Goal: Navigation & Orientation: Understand site structure

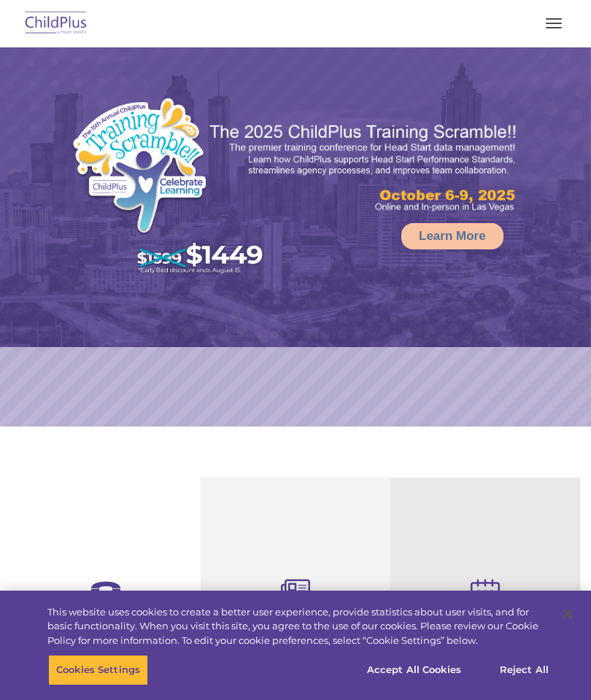
select select "MEDIUM"
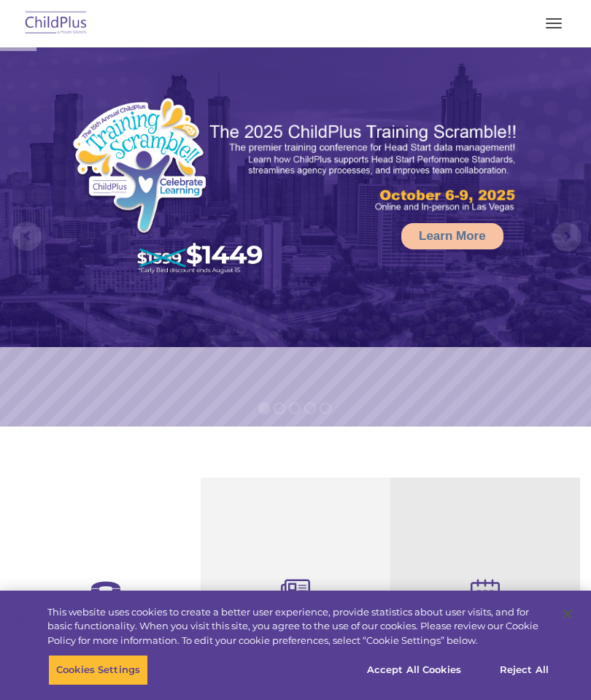
click at [555, 26] on button "button" at bounding box center [553, 23] width 31 height 23
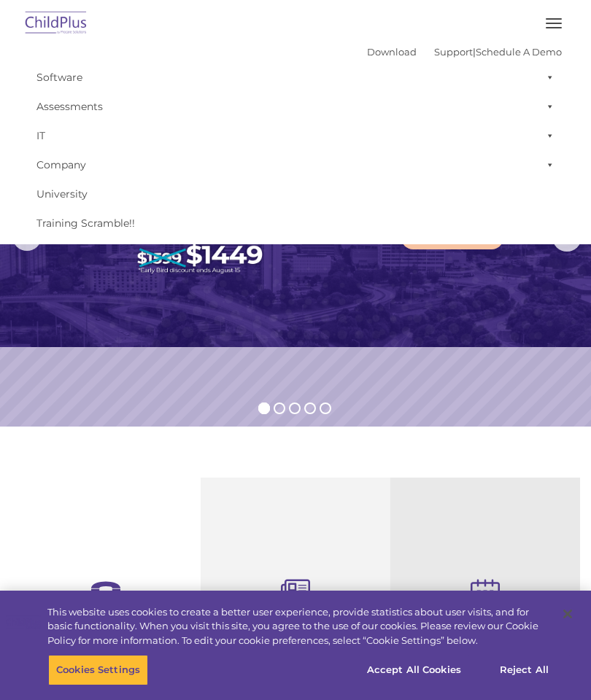
click at [484, 303] on img at bounding box center [295, 197] width 591 height 300
click at [462, 311] on img at bounding box center [295, 197] width 591 height 300
click at [468, 287] on img at bounding box center [295, 197] width 591 height 300
click at [454, 292] on img at bounding box center [295, 197] width 591 height 300
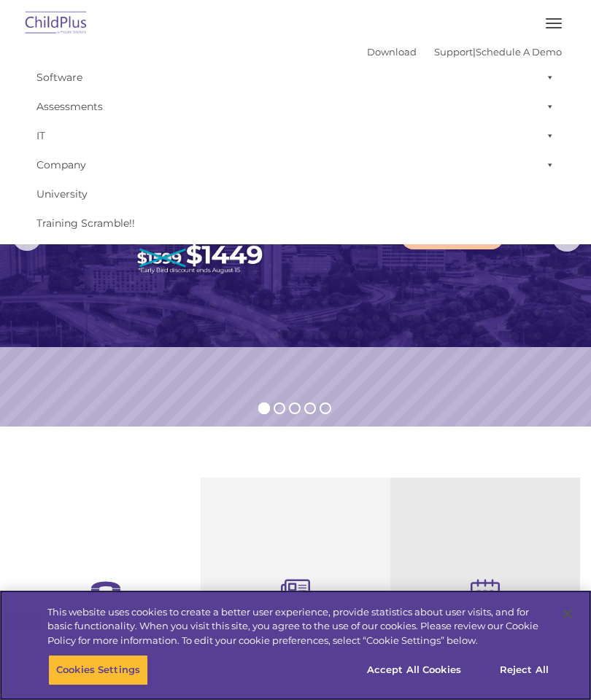
click at [104, 686] on button "Cookies Settings" at bounding box center [98, 670] width 100 height 31
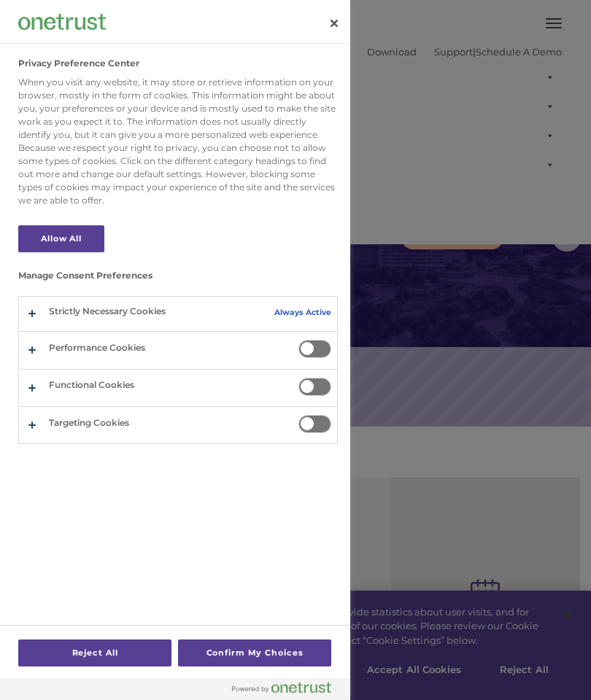
click at [346, 532] on div at bounding box center [295, 350] width 591 height 700
click at [401, 404] on div at bounding box center [295, 350] width 591 height 700
click at [333, 38] on button "Close" at bounding box center [334, 23] width 32 height 32
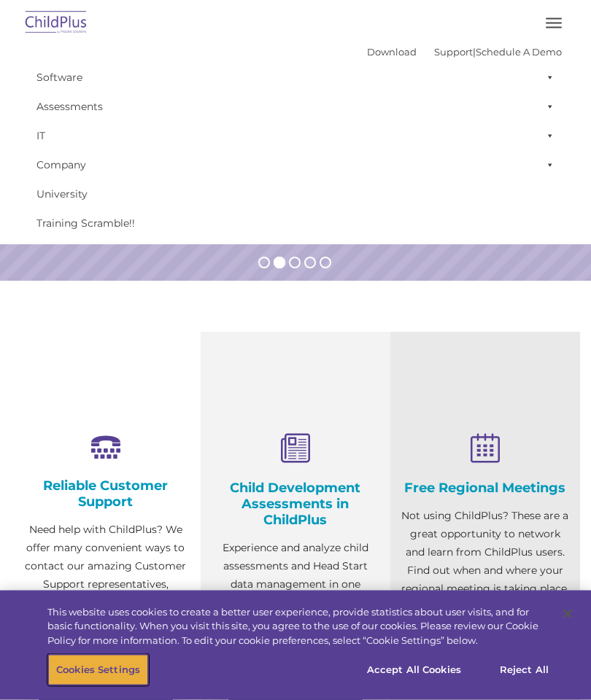
scroll to position [159, 0]
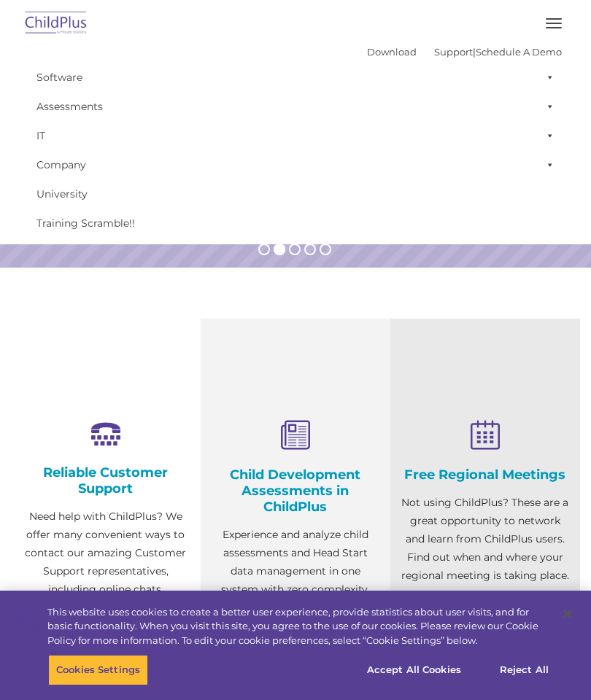
click at [549, 24] on button "button" at bounding box center [553, 23] width 31 height 23
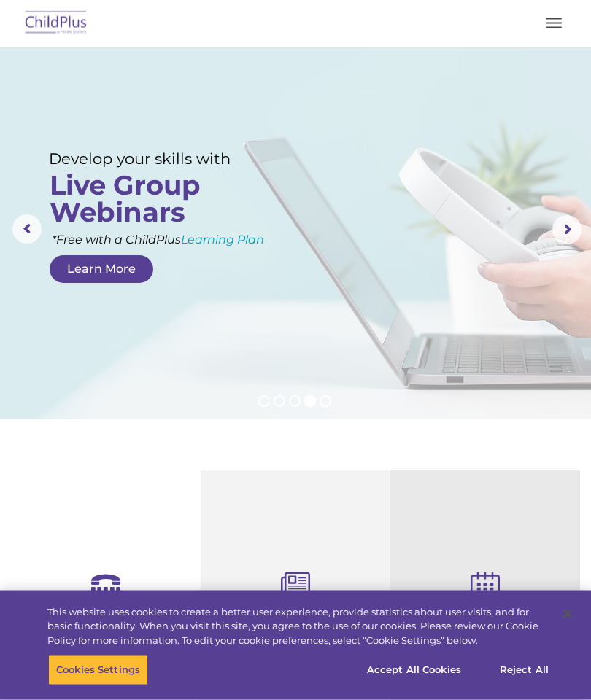
scroll to position [0, 0]
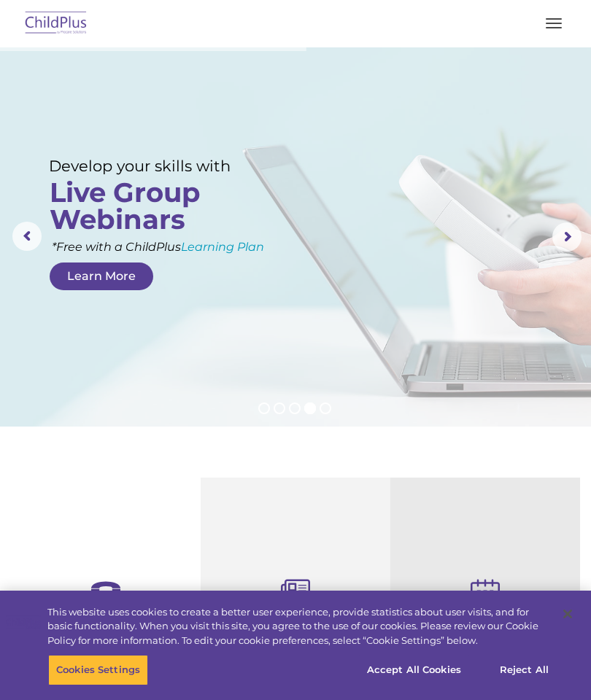
click at [559, 30] on button "button" at bounding box center [553, 23] width 31 height 23
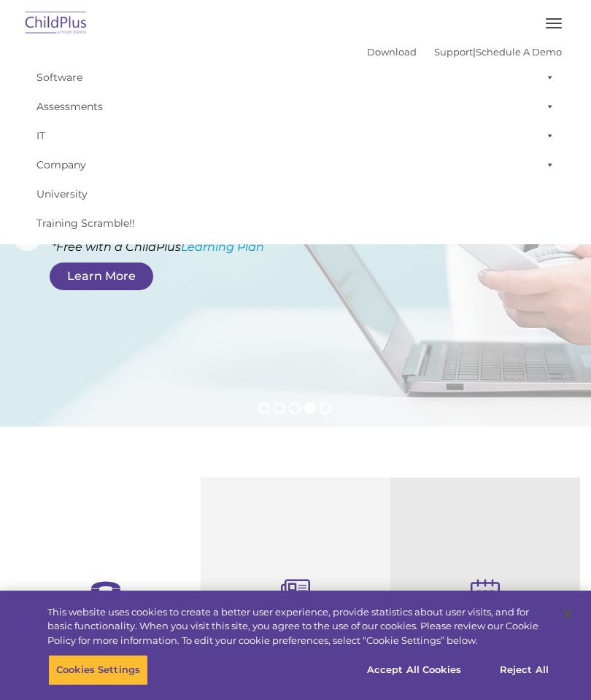
scroll to position [9, 0]
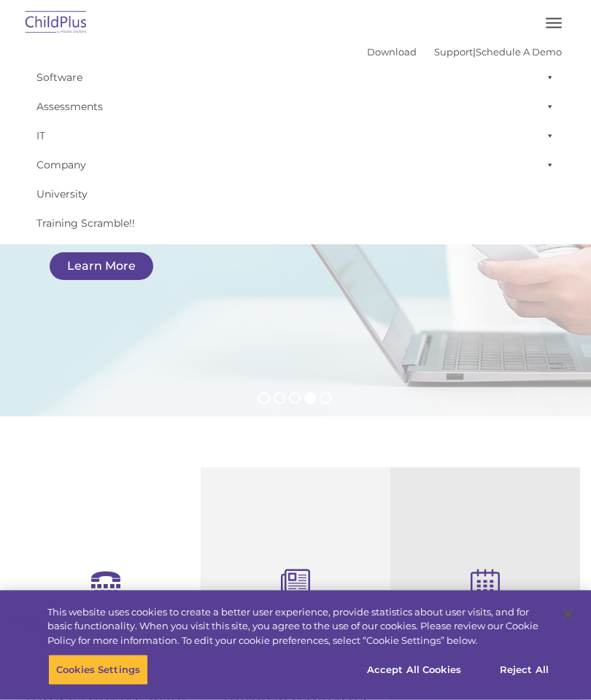
click at [68, 361] on rs-layer at bounding box center [295, 227] width 591 height 379
click at [61, 359] on rs-layer at bounding box center [295, 227] width 591 height 379
